Goal: Task Accomplishment & Management: Complete application form

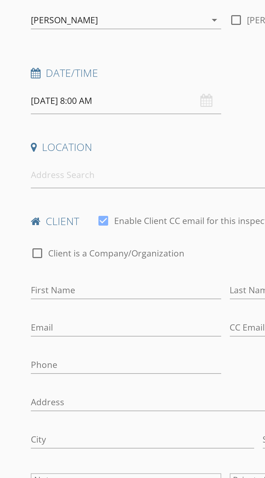
scroll to position [5, 0]
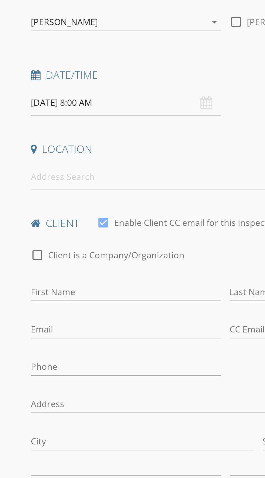
click at [29, 123] on input "08/28/2025 8:00 AM" at bounding box center [62, 123] width 95 height 13
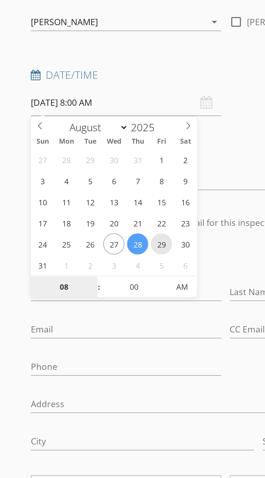
type input "08/29/2025 8:00 AM"
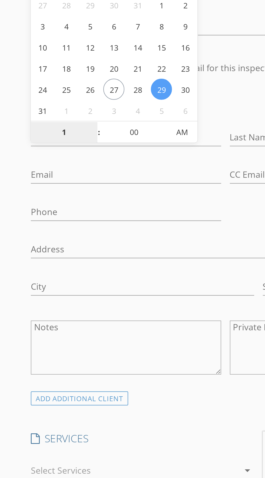
type input "10"
type input "[DATE] 10:00 AM"
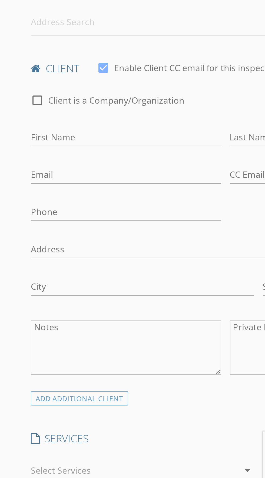
click at [7, 229] on div "New Inspection Click here to use the New Order Form INSPECTOR(S) check_box Jari…" at bounding box center [132, 449] width 265 height 834
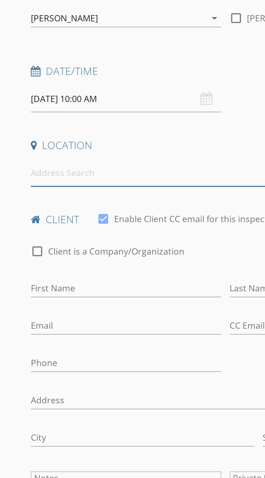
click at [34, 160] on input at bounding box center [79, 160] width 128 height 13
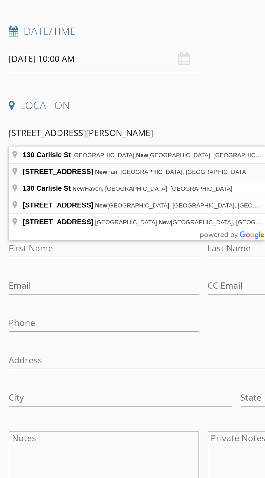
type input "130 Carlisle St, Newnan, GA, USA"
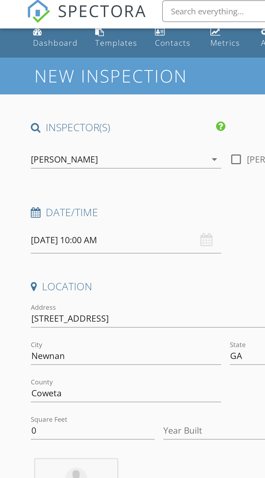
scroll to position [0, 0]
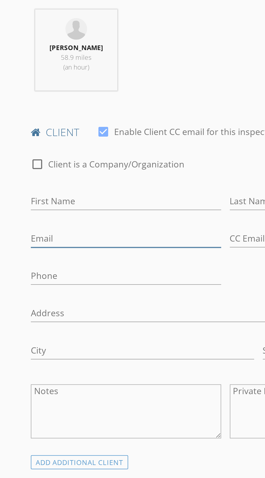
click at [25, 350] on input "Email" at bounding box center [62, 352] width 95 height 9
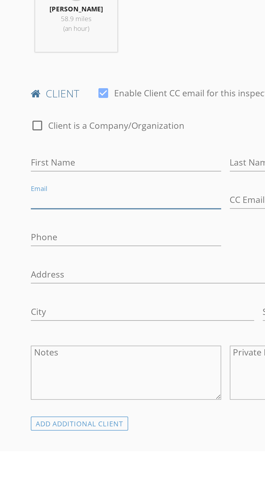
paste input "[EMAIL_ADDRESS][DOMAIN_NAME]"
type input "steprhibre@gmail.com"
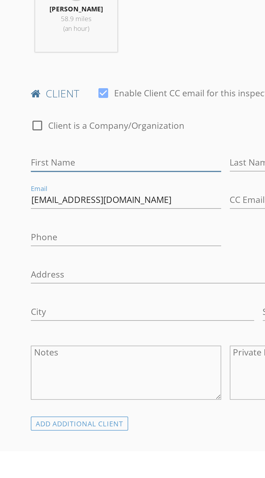
click at [29, 333] on input "First Name" at bounding box center [62, 333] width 95 height 9
type input "Stephanie"
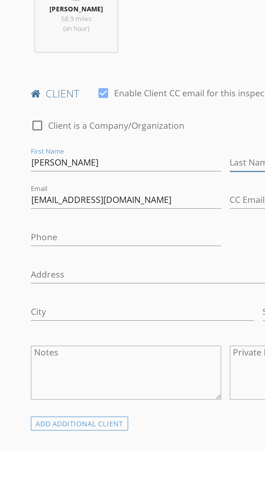
click at [124, 336] on input "Last Name" at bounding box center [162, 333] width 95 height 9
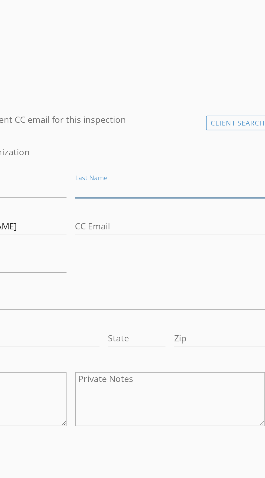
click at [147, 330] on input "Last Name" at bounding box center [162, 333] width 95 height 9
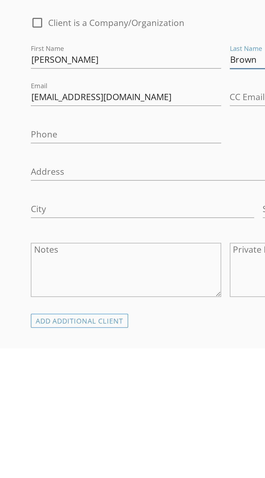
type input "Brown"
click at [36, 368] on input "Phone" at bounding box center [62, 371] width 95 height 9
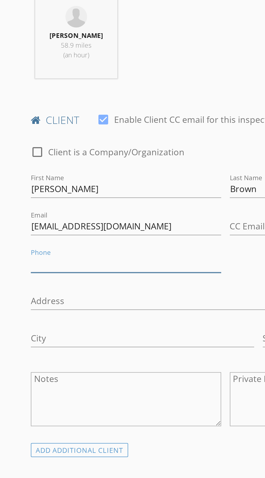
click at [51, 370] on input "Phone" at bounding box center [62, 371] width 95 height 9
click at [52, 369] on input "404" at bounding box center [62, 371] width 95 height 9
click at [63, 367] on input "404-516" at bounding box center [62, 371] width 95 height 9
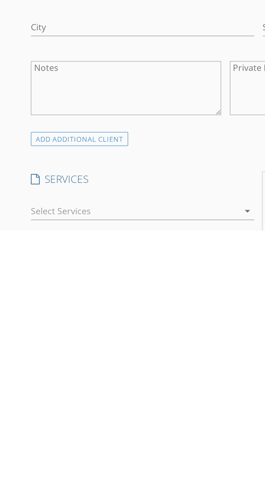
scroll to position [34, 0]
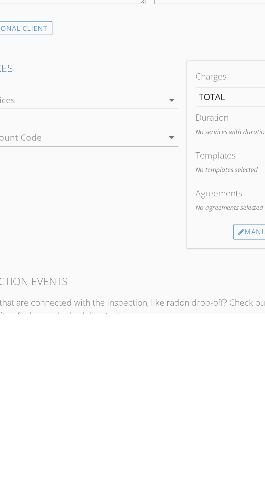
type input "[PHONE_NUMBER]"
click at [68, 370] on div at bounding box center [67, 371] width 104 height 9
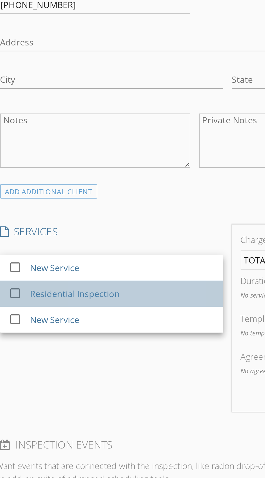
click at [42, 386] on div "Residential Inspection" at bounding box center [53, 386] width 45 height 6
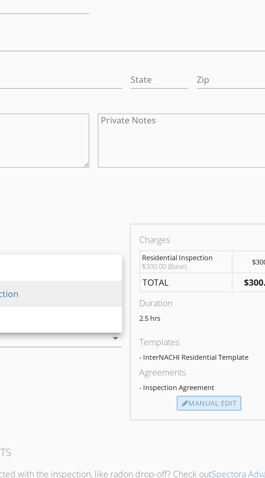
click at [170, 439] on div "Manual Edit" at bounding box center [171, 441] width 32 height 8
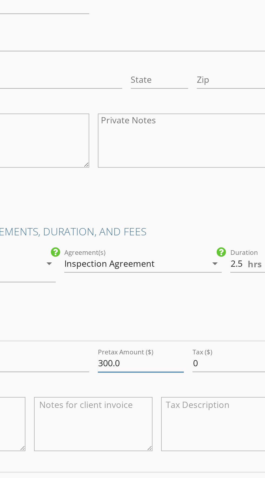
click at [134, 421] on input "300.0" at bounding box center [136, 420] width 43 height 9
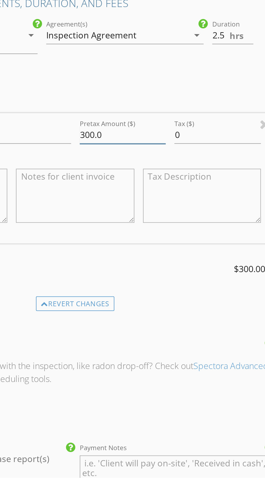
scroll to position [244, 0]
click at [138, 306] on input "300.0" at bounding box center [136, 306] width 43 height 9
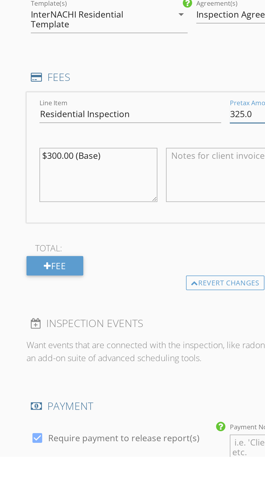
type input "325.0"
click at [62, 328] on textarea "$300.00 (Base)" at bounding box center [49, 337] width 59 height 27
type textarea "$300"
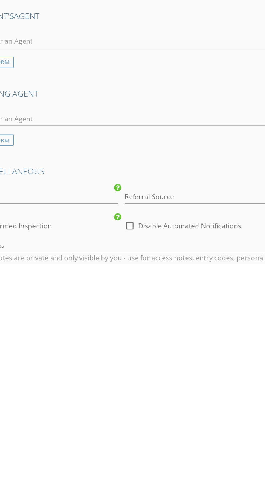
scroll to position [566, 0]
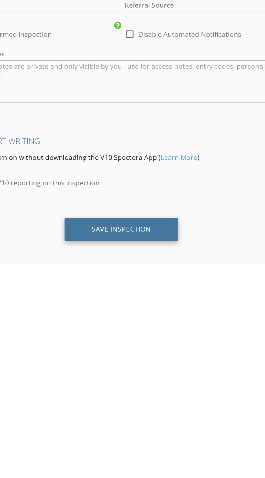
click at [97, 455] on div "Save Inspection" at bounding box center [113, 455] width 38 height 5
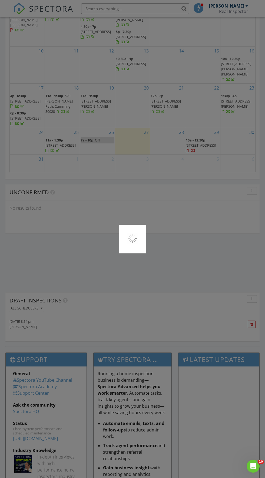
scroll to position [671, 0]
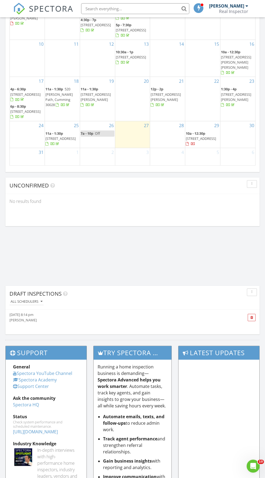
scroll to position [661, 0]
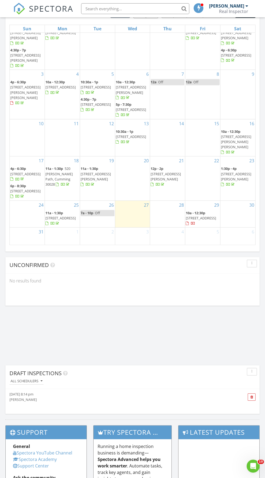
scroll to position [582, 0]
click at [136, 272] on div "Unconfirmed" at bounding box center [132, 265] width 254 height 17
click at [197, 230] on div "5" at bounding box center [202, 232] width 35 height 9
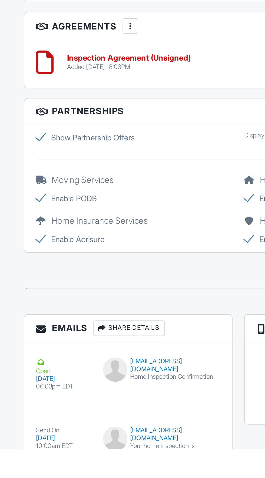
scroll to position [624, 0]
